Goal: Check status: Check status

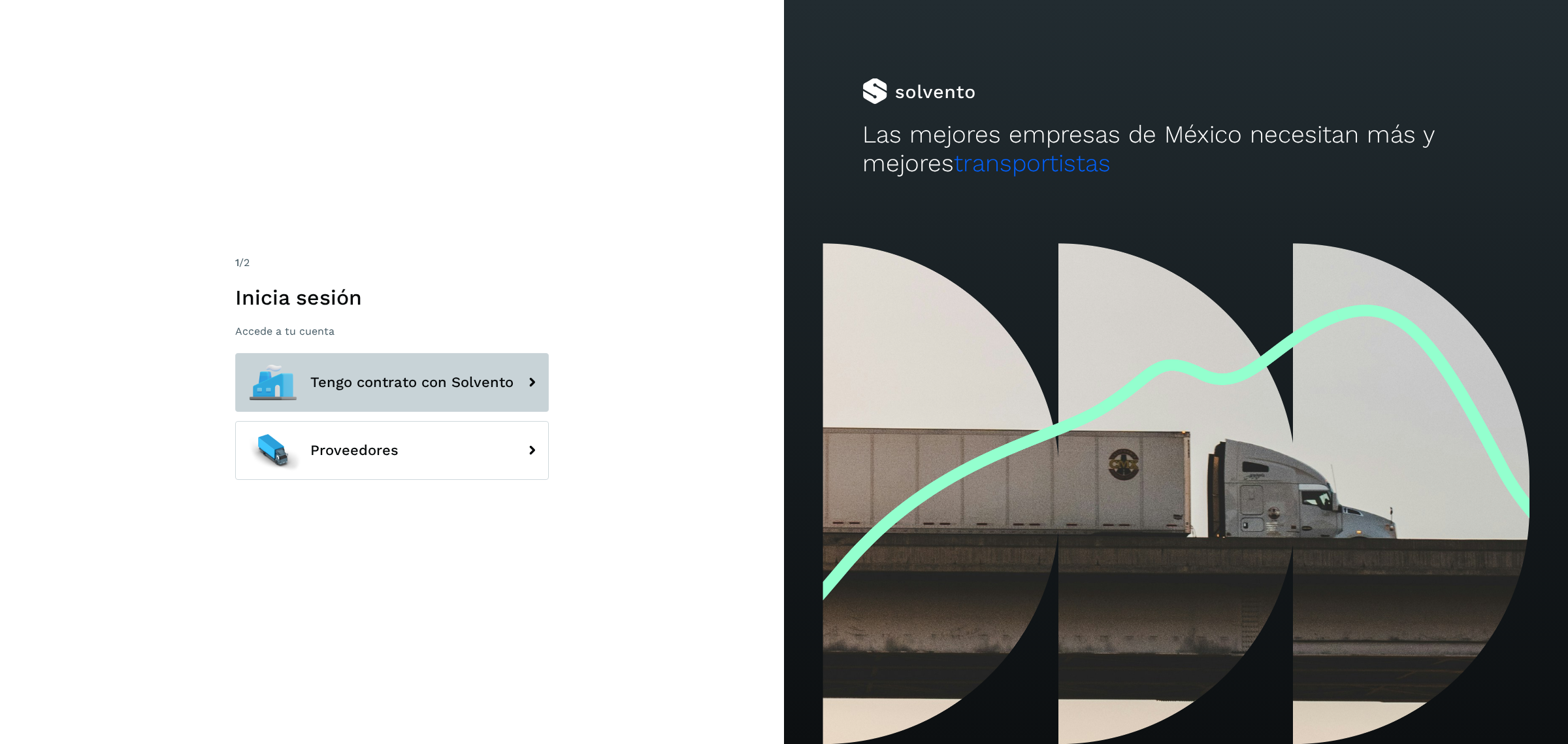
click at [452, 370] on button "Tengo contrato con Solvento" at bounding box center [392, 383] width 314 height 59
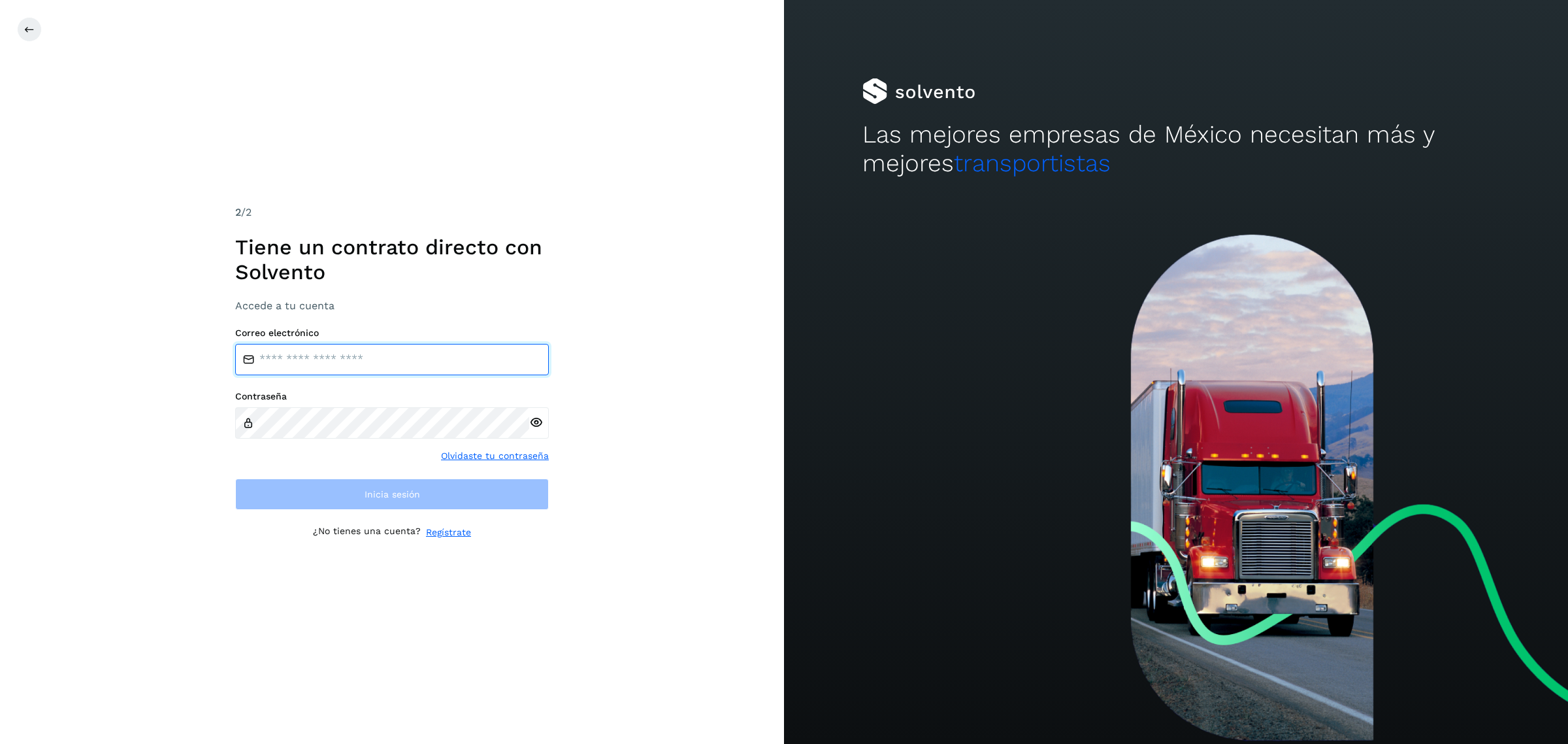
type input "**********"
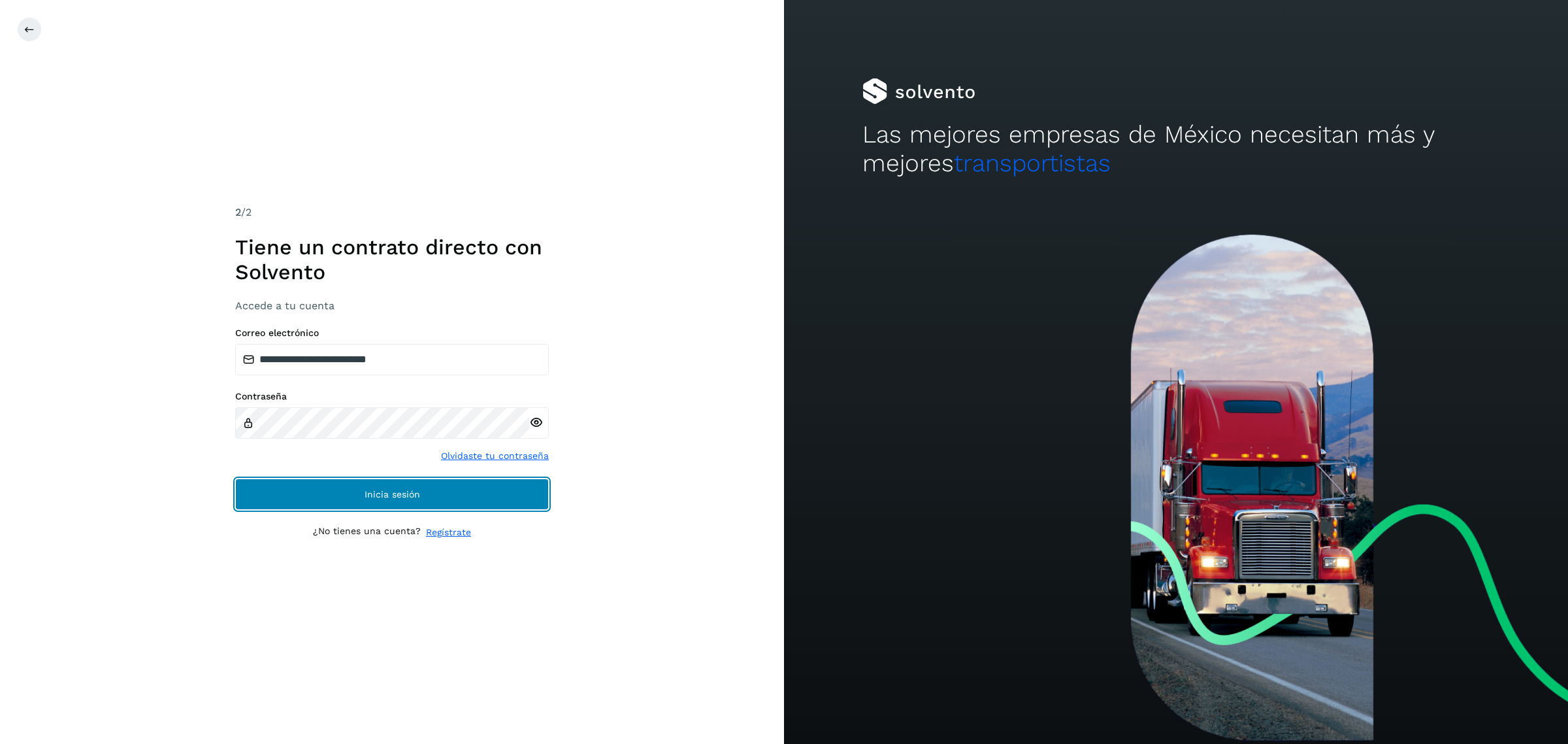
click at [412, 497] on span "Inicia sesión" at bounding box center [392, 494] width 56 height 9
click at [477, 498] on button "Inicia sesión" at bounding box center [392, 494] width 314 height 31
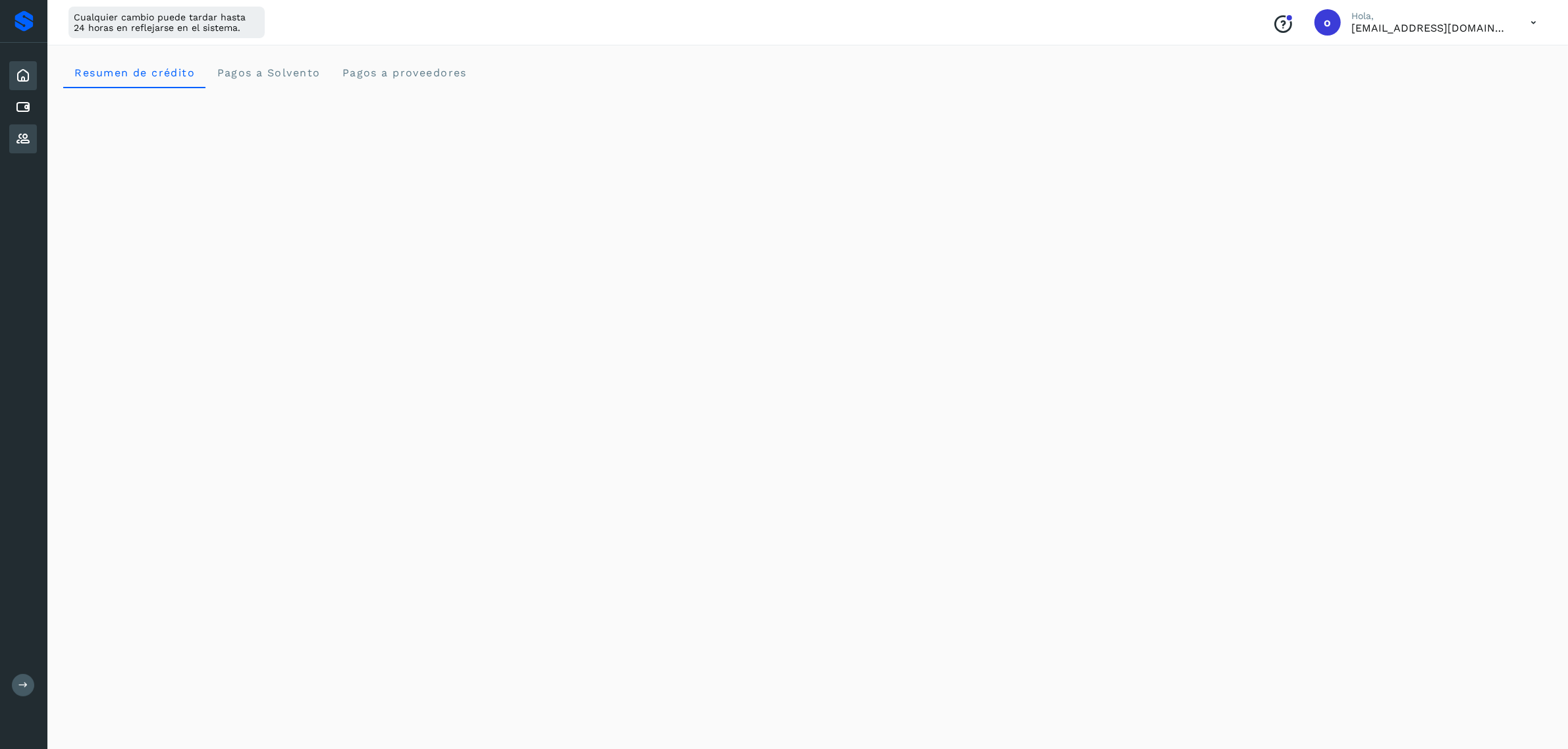
click at [23, 131] on icon at bounding box center [22, 138] width 16 height 16
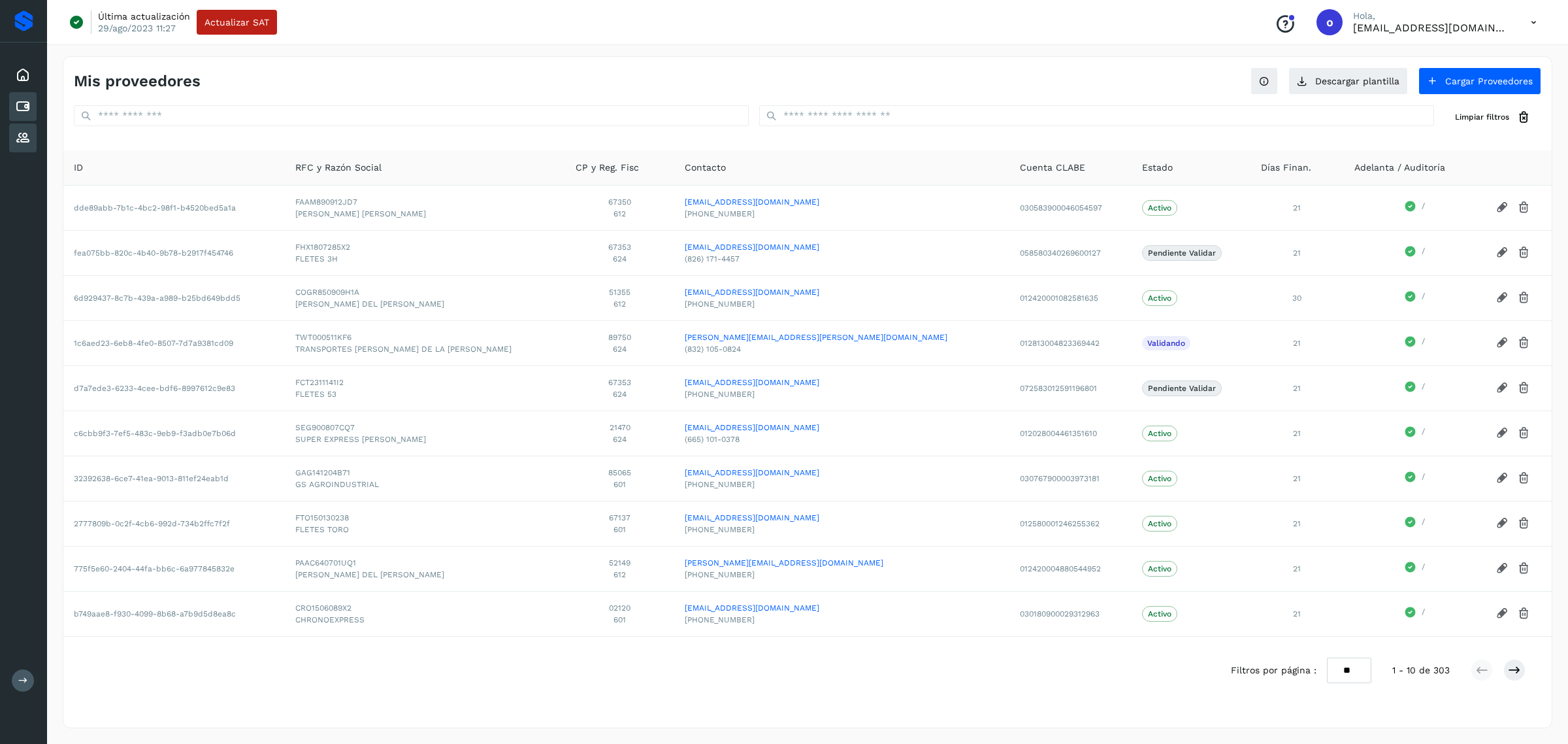
click at [31, 110] on div "Cuentas por pagar" at bounding box center [23, 106] width 28 height 29
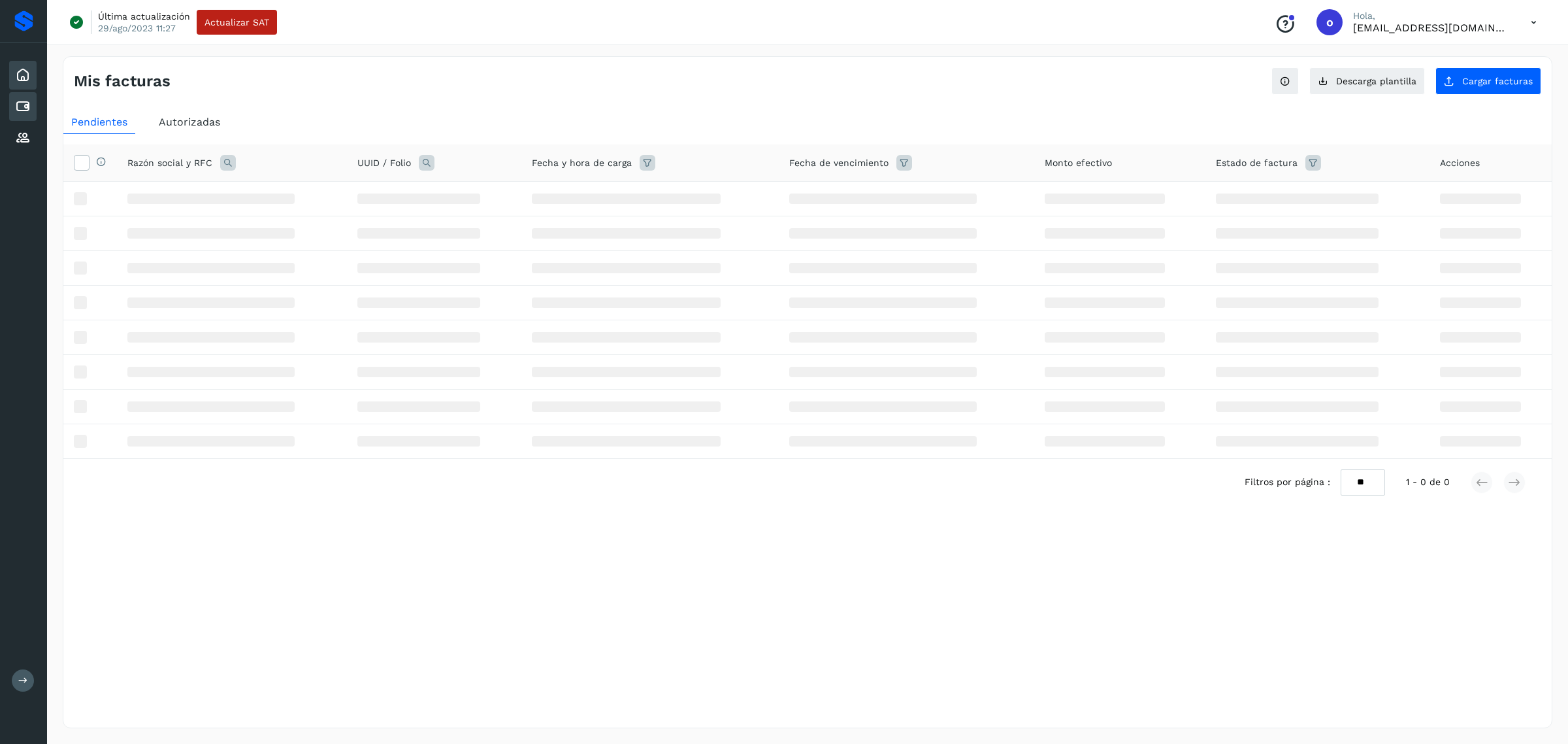
click at [29, 73] on icon at bounding box center [22, 74] width 16 height 16
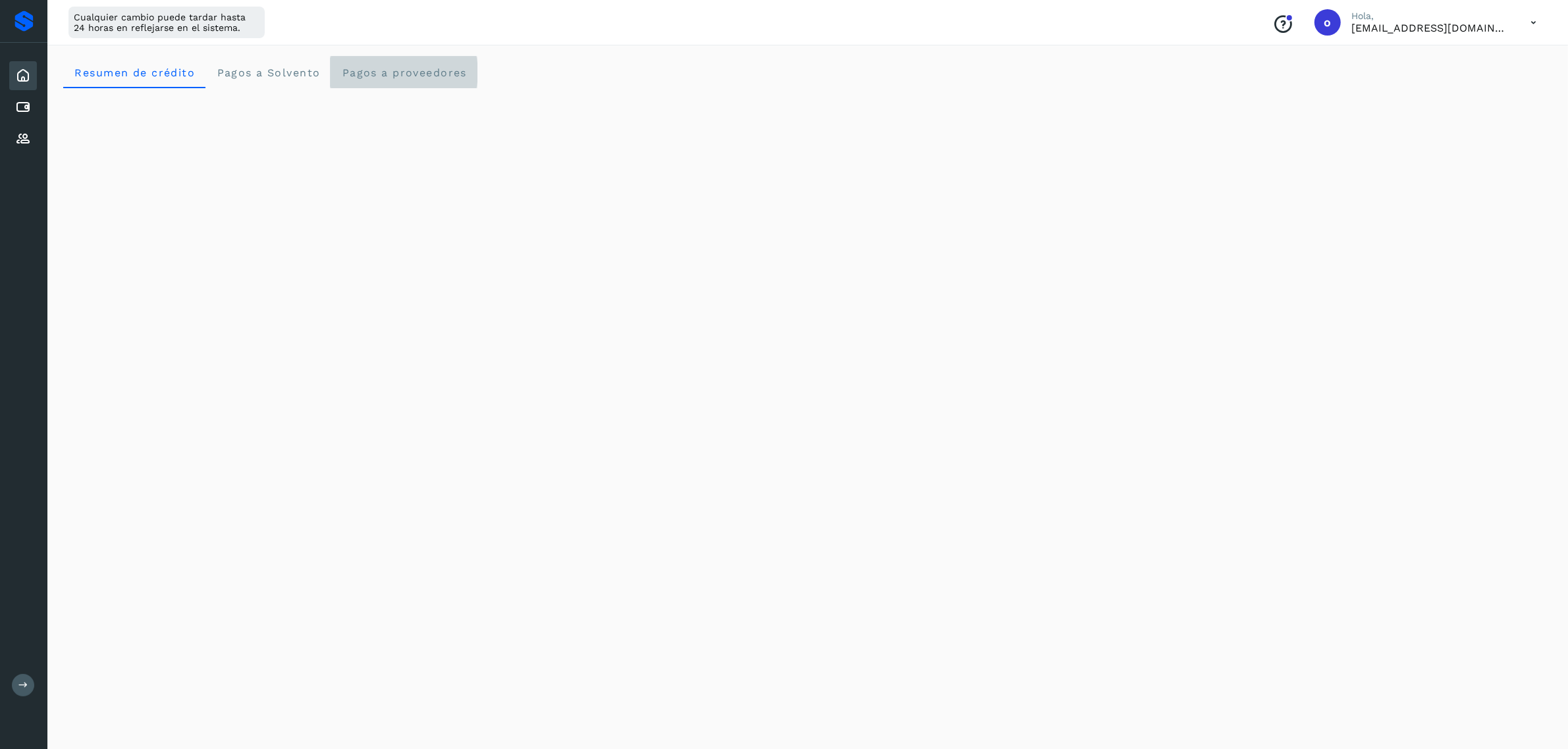
click at [384, 71] on span "Pagos a proveedores" at bounding box center [404, 72] width 126 height 12
click at [162, 74] on span "Resumen de crédito" at bounding box center [134, 72] width 121 height 12
click at [1330, 202] on div "Initializing..." at bounding box center [808, 150] width 1489 height 1169
